Goal: Task Accomplishment & Management: Manage account settings

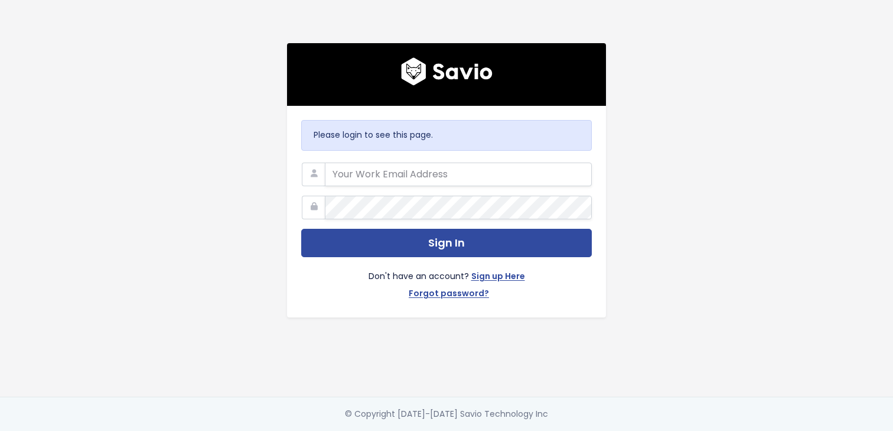
click at [576, 430] on com-1password-button at bounding box center [446, 431] width 893 height 0
click at [571, 430] on com-1password-button at bounding box center [446, 431] width 893 height 0
click at [580, 430] on com-1password-button at bounding box center [446, 431] width 893 height 0
click at [346, 175] on input "email" at bounding box center [458, 174] width 267 height 24
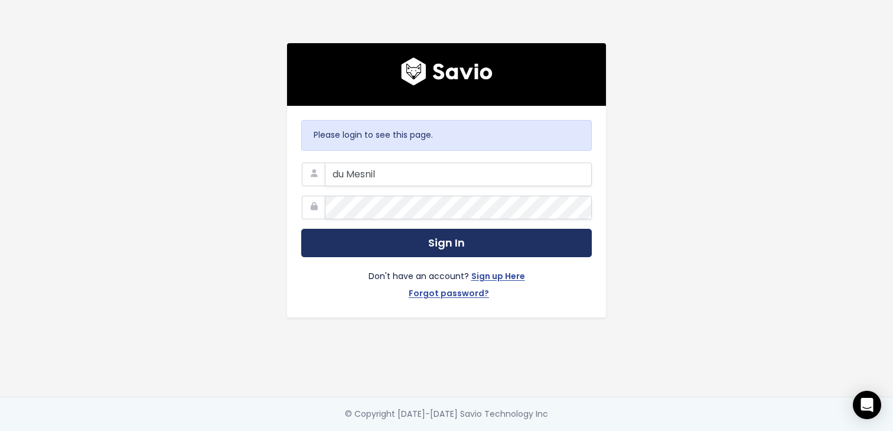
click at [428, 253] on button "Sign In" at bounding box center [446, 243] width 291 height 29
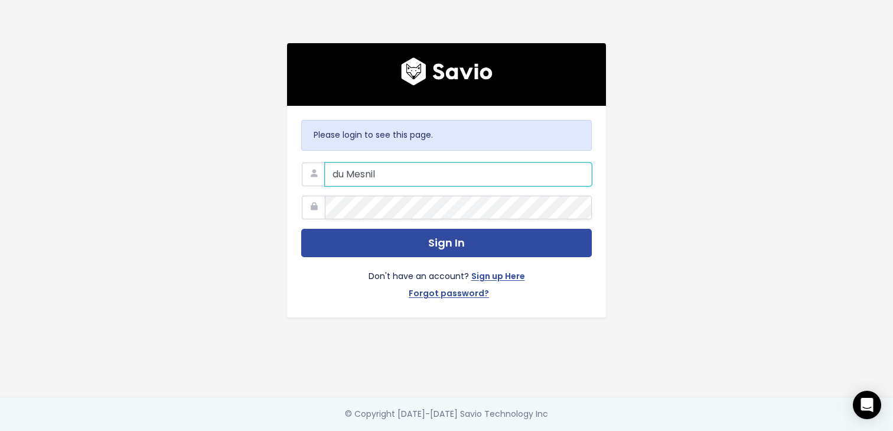
click at [418, 176] on input "du Mesnil" at bounding box center [458, 174] width 267 height 24
drag, startPoint x: 418, startPoint y: 176, endPoint x: 324, endPoint y: 175, distance: 93.3
click at [324, 162] on div "du Mesnil" at bounding box center [446, 162] width 291 height 0
type input "[PERSON_NAME][EMAIL_ADDRESS]"
click at [301, 229] on button "Sign In" at bounding box center [446, 243] width 291 height 29
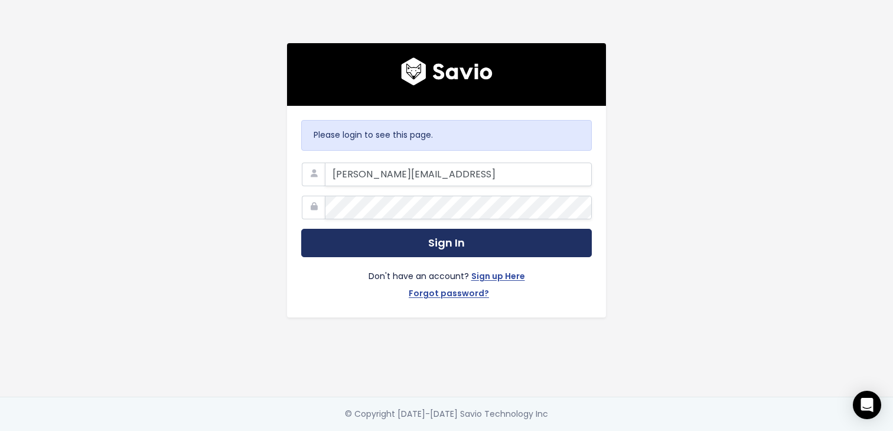
click at [351, 255] on button "Sign In" at bounding box center [446, 243] width 291 height 29
